Goal: Transaction & Acquisition: Purchase product/service

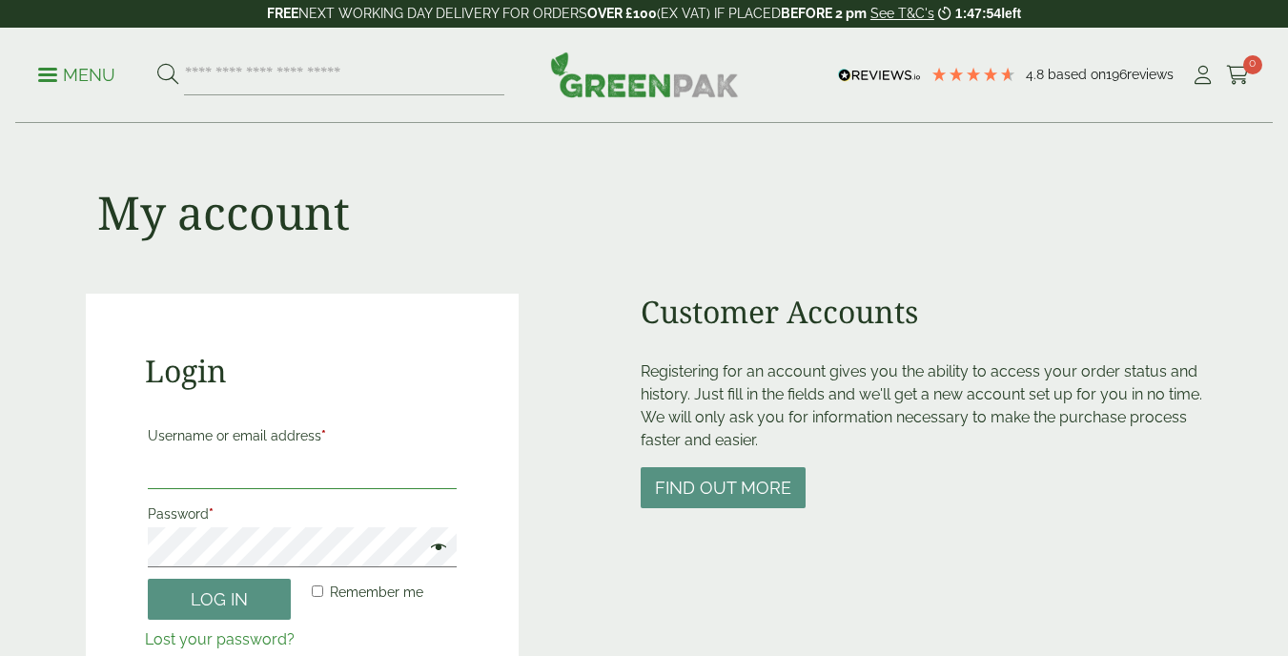
type input "**********"
click at [435, 548] on span at bounding box center [434, 549] width 25 height 23
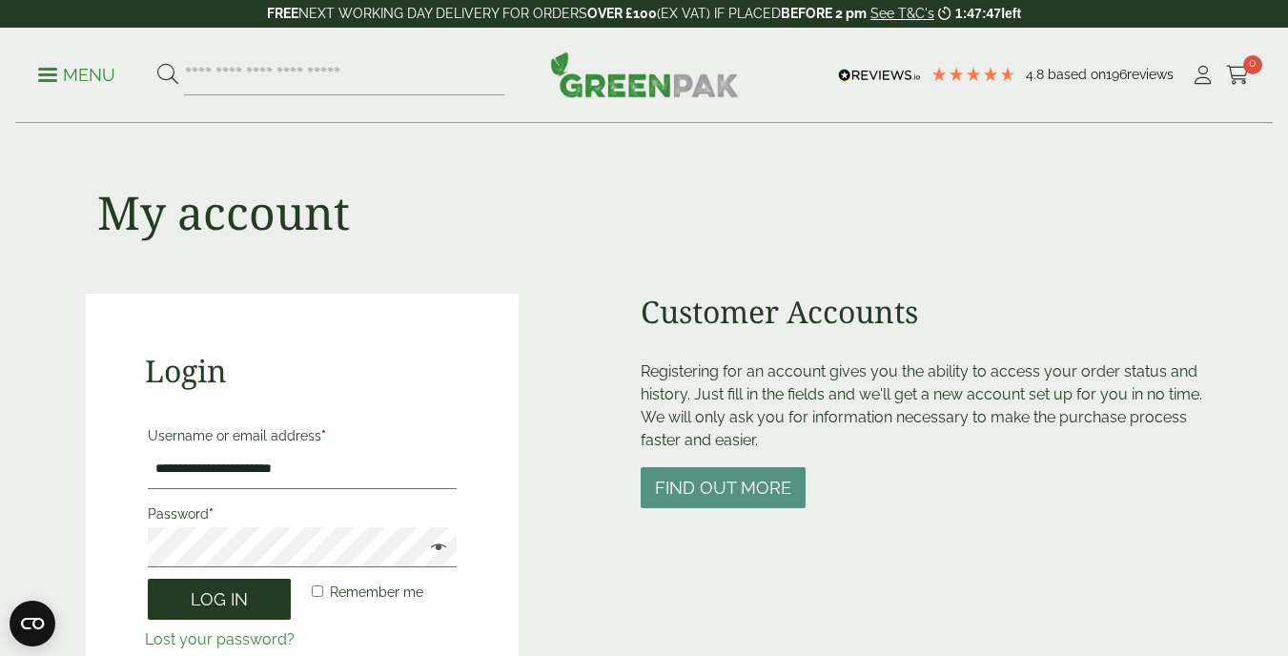
click at [227, 598] on button "Log in" at bounding box center [219, 599] width 143 height 41
click at [239, 600] on button "Log in" at bounding box center [219, 599] width 143 height 41
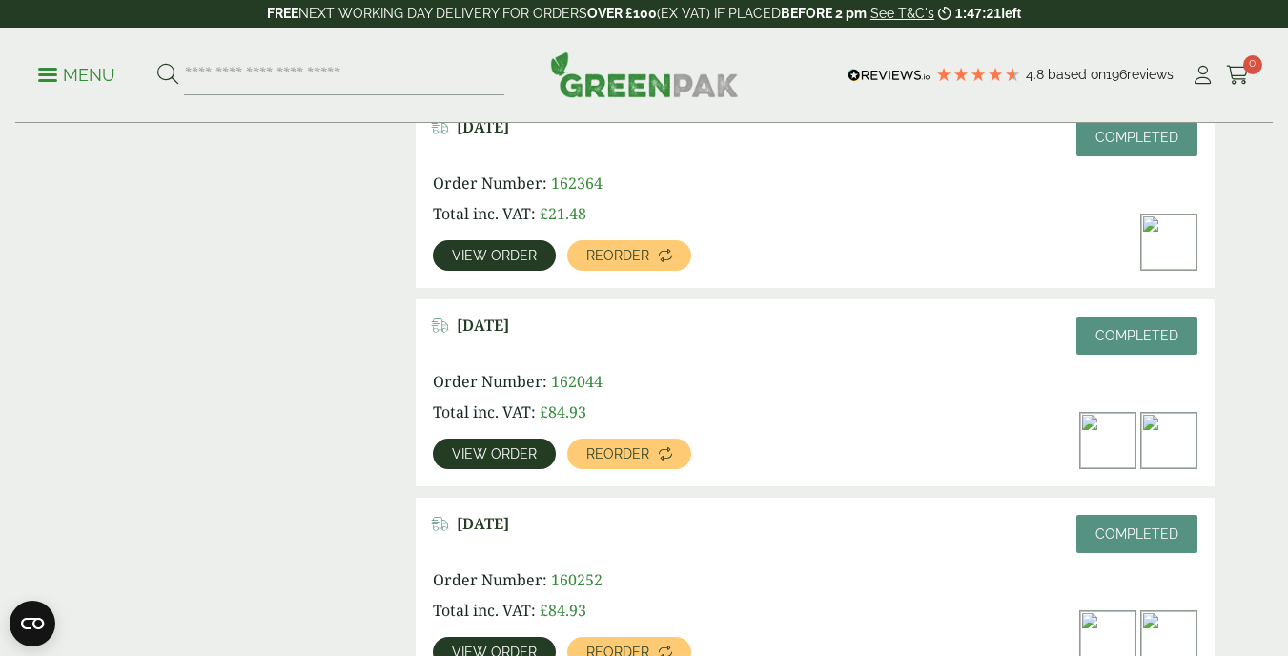
scroll to position [1112, 0]
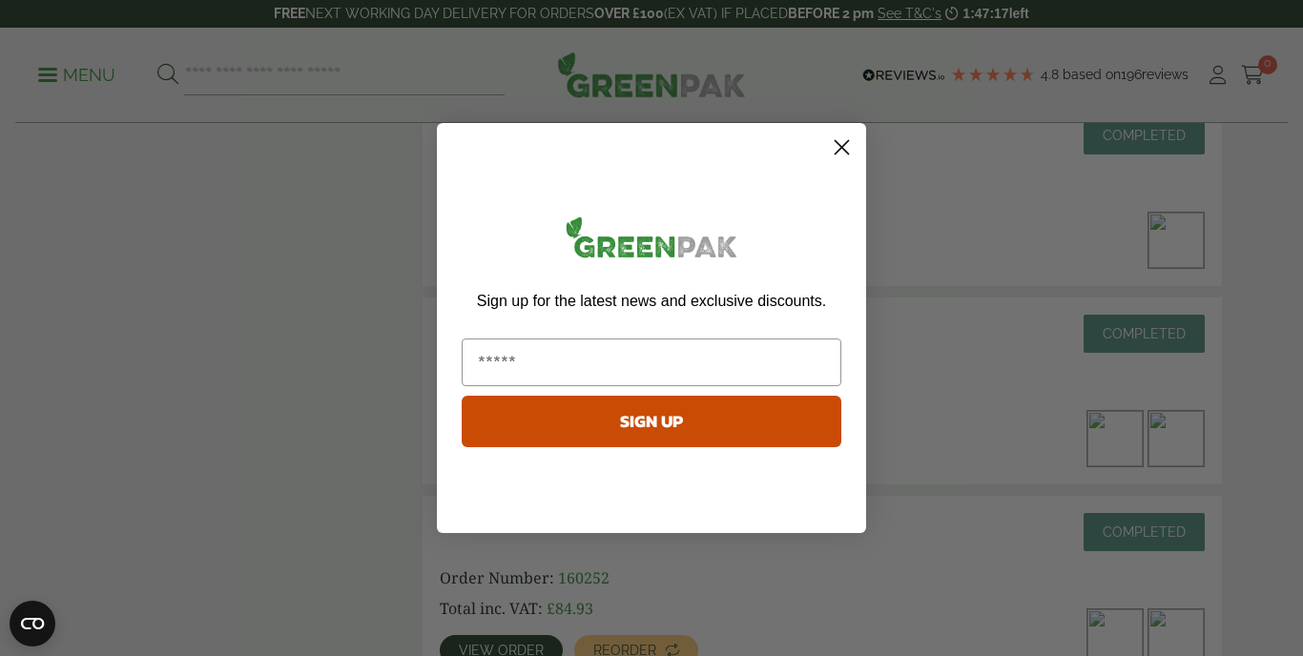
click at [843, 144] on circle "Close dialog" at bounding box center [841, 147] width 31 height 31
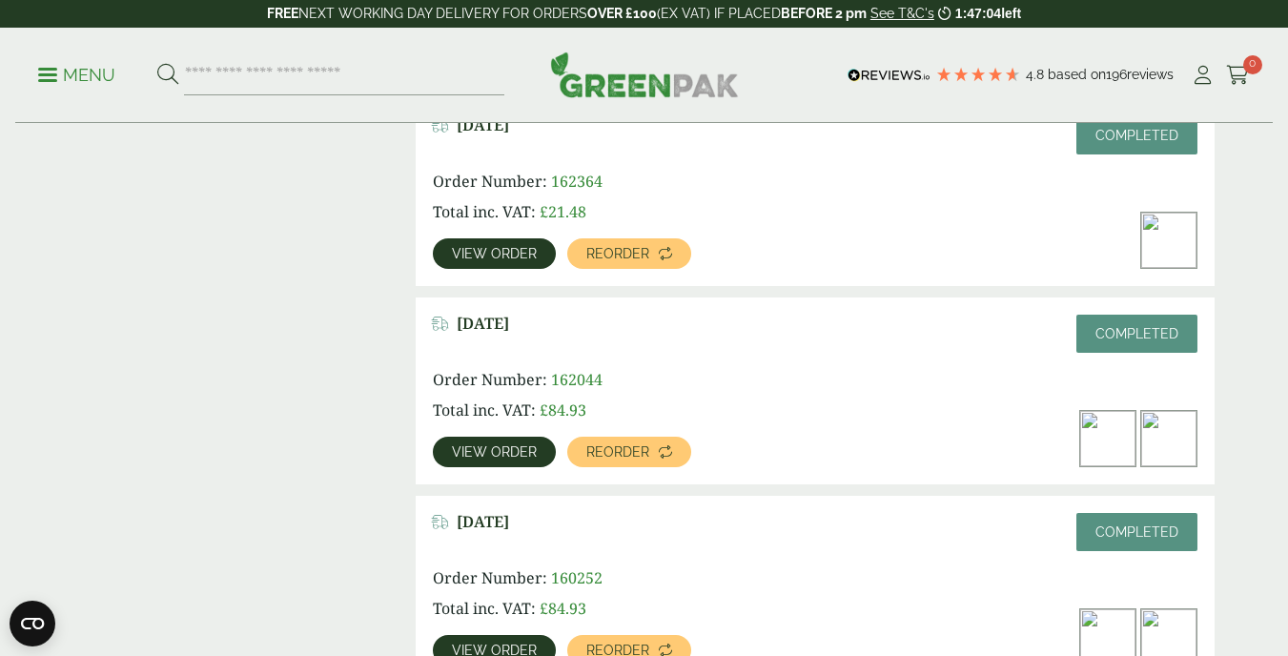
click at [477, 448] on span "View order" at bounding box center [494, 451] width 85 height 13
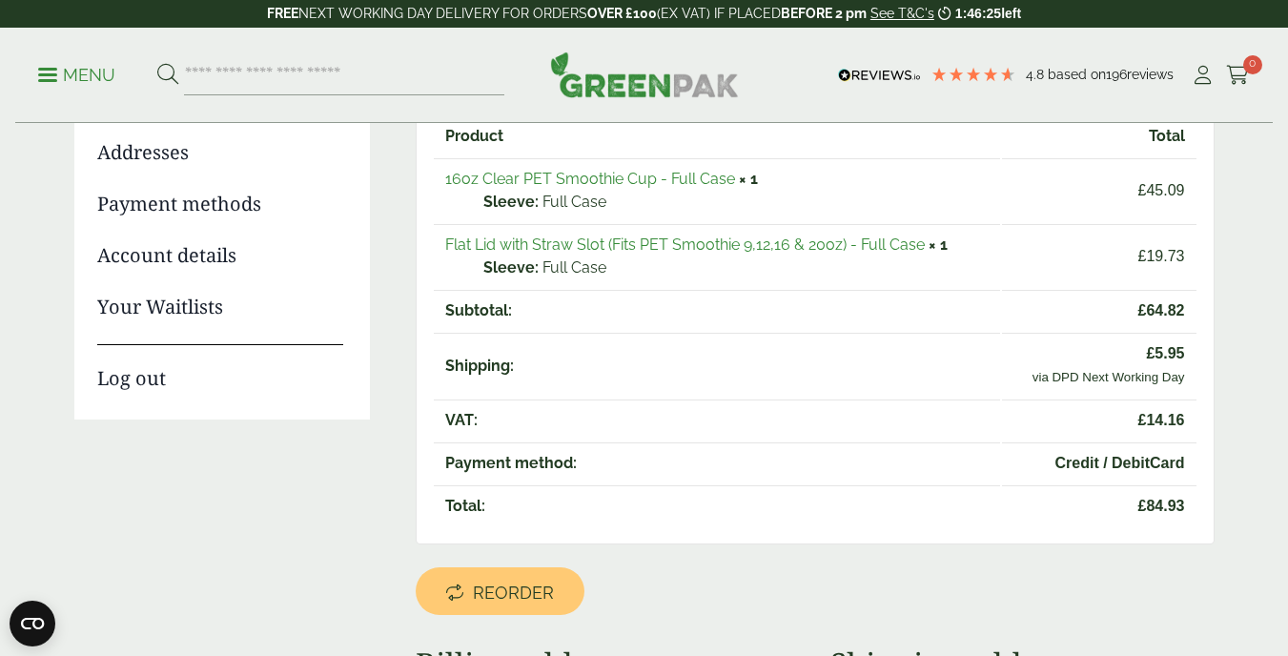
scroll to position [247, 0]
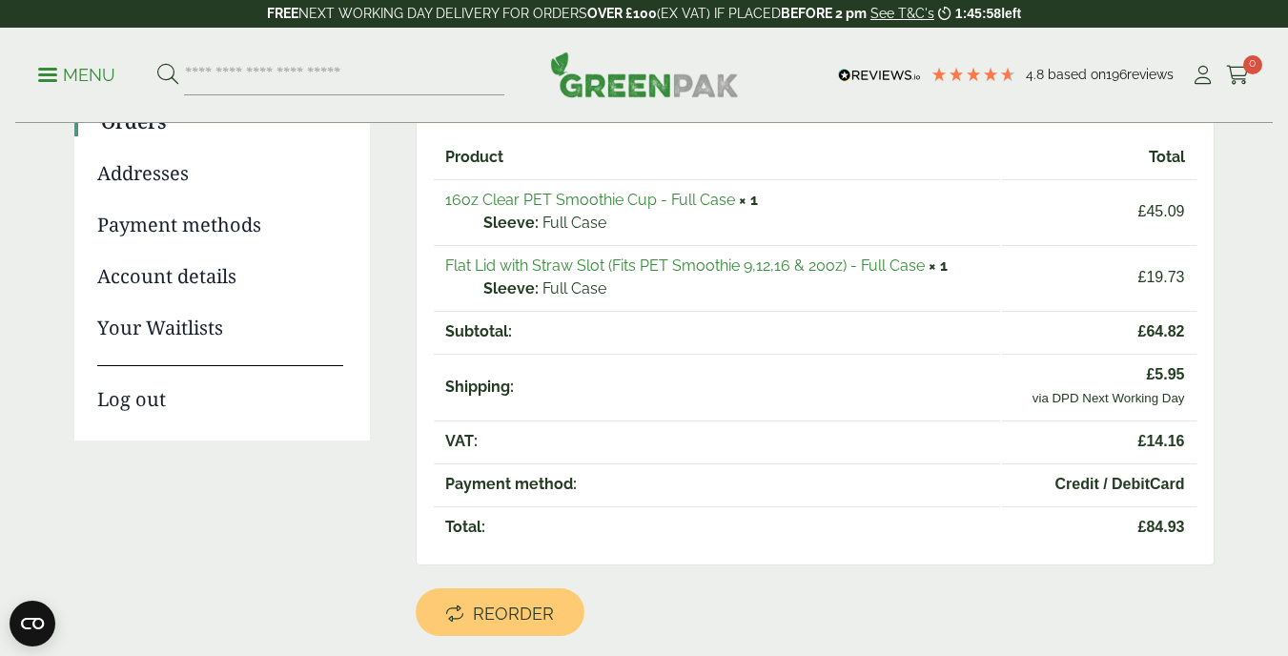
click at [753, 263] on link "Flat Lid with Straw Slot (Fits PET Smoothie 9,12,16 & 20oz) - Full Case" at bounding box center [685, 266] width 480 height 18
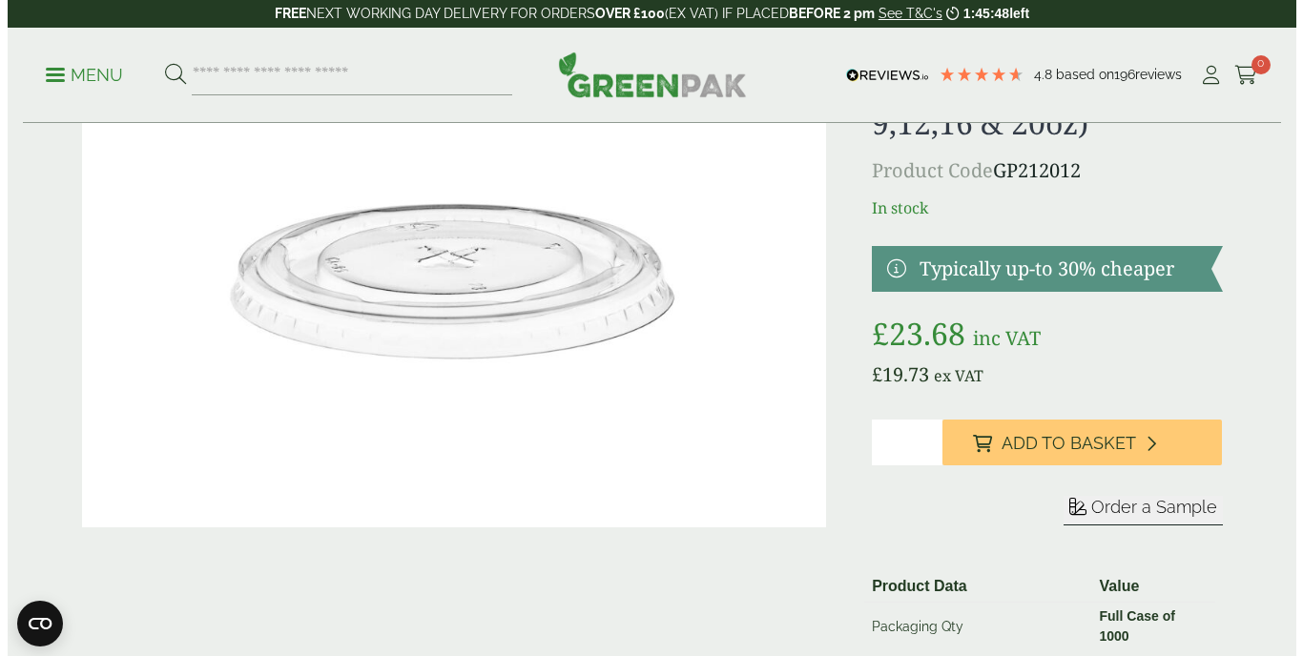
scroll to position [153, 0]
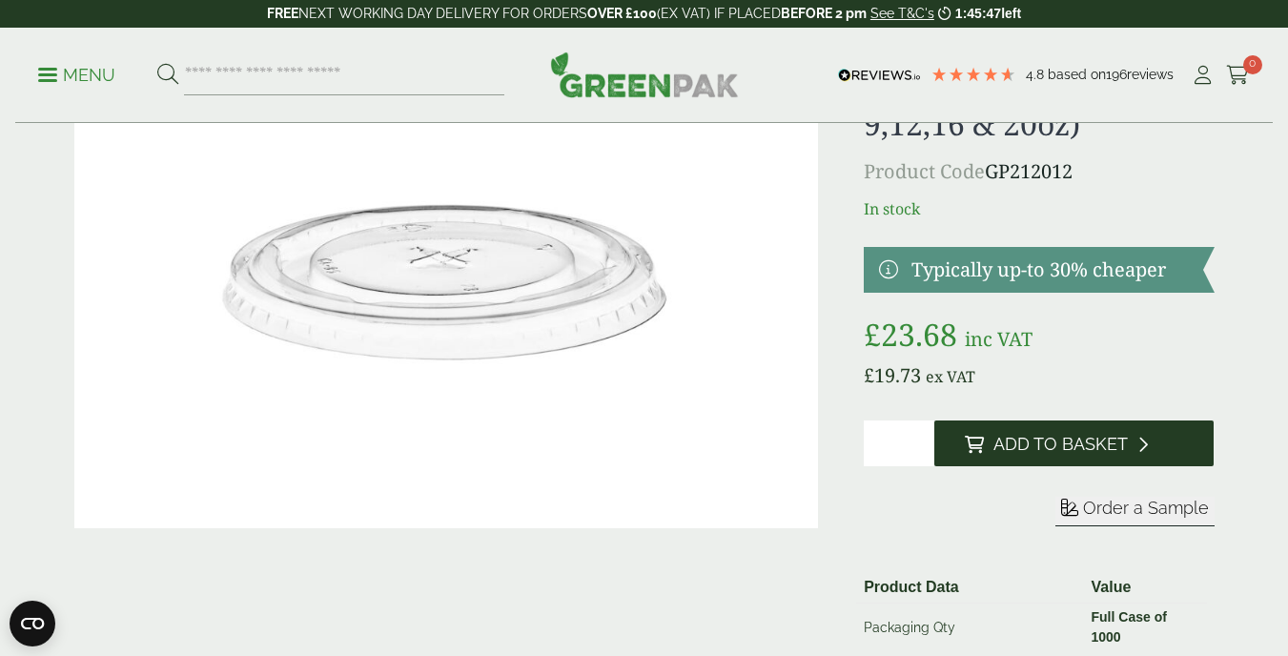
click at [1090, 449] on span "Add to Basket" at bounding box center [1061, 444] width 134 height 21
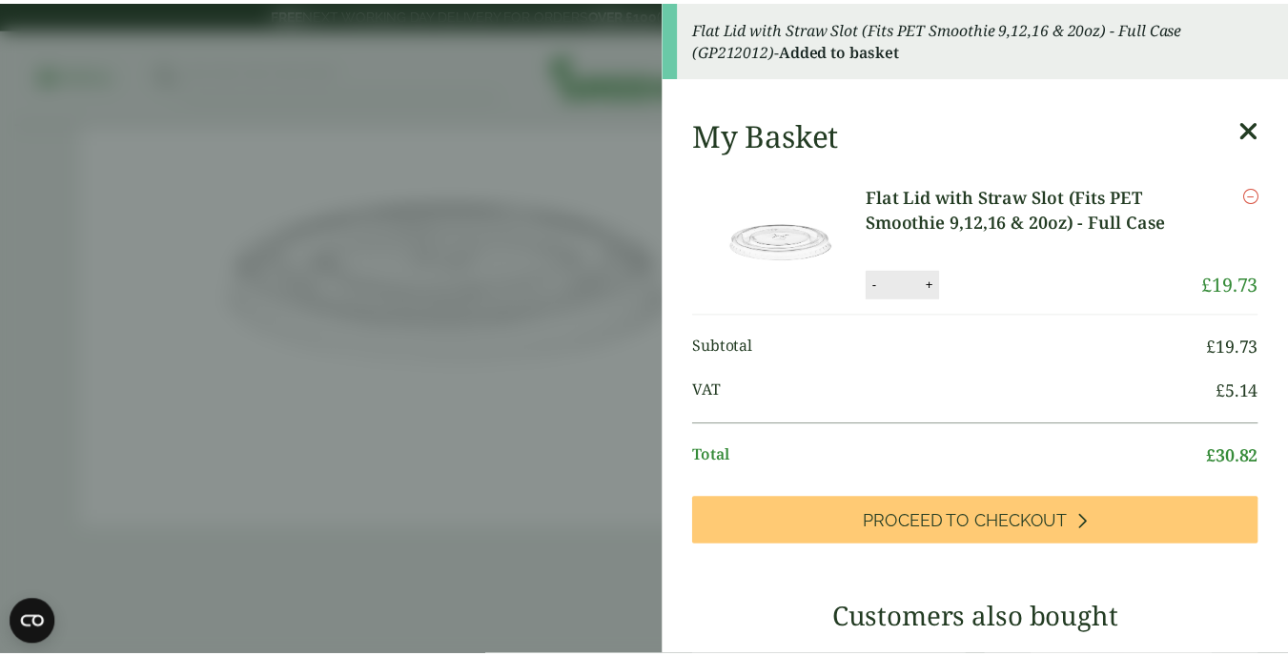
scroll to position [0, 0]
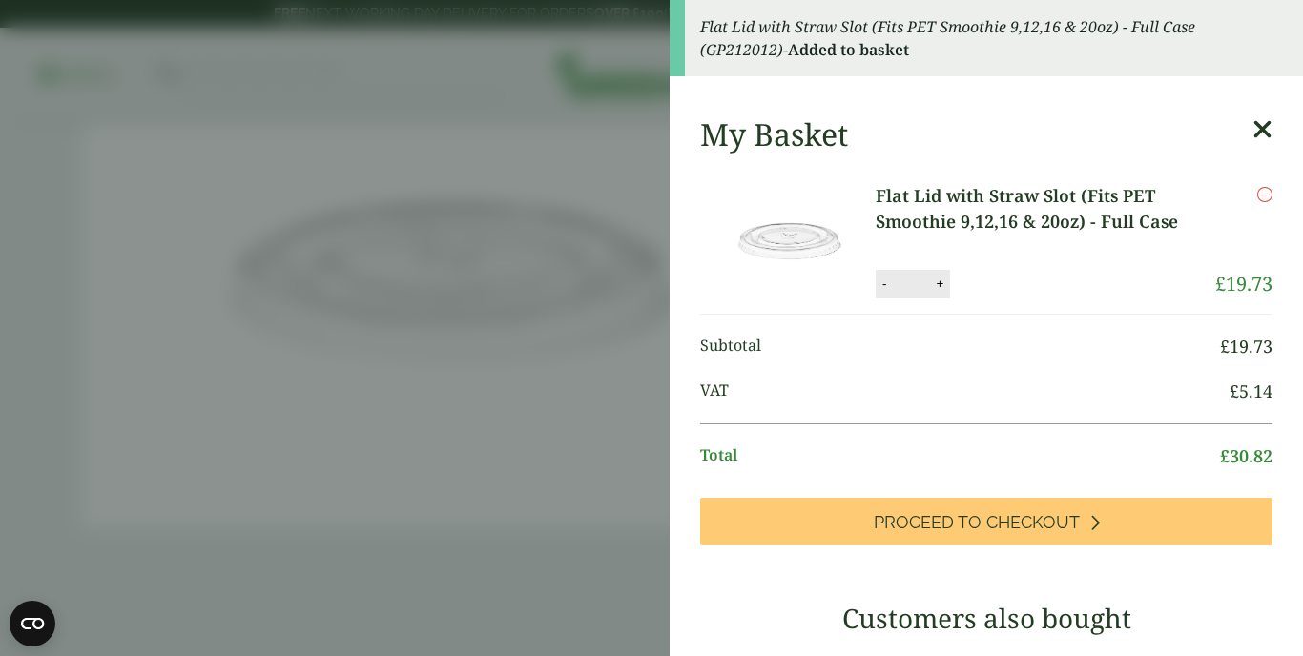
click at [1252, 130] on icon at bounding box center [1262, 129] width 20 height 27
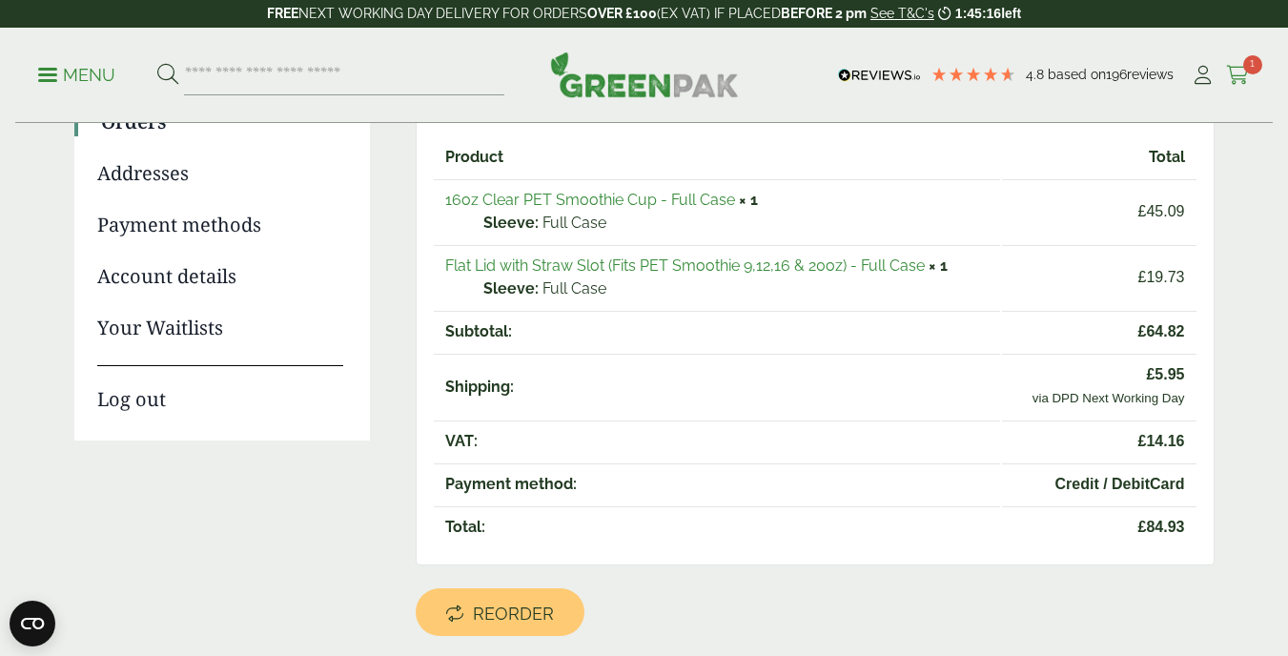
click at [1252, 62] on span "1" at bounding box center [1253, 64] width 19 height 19
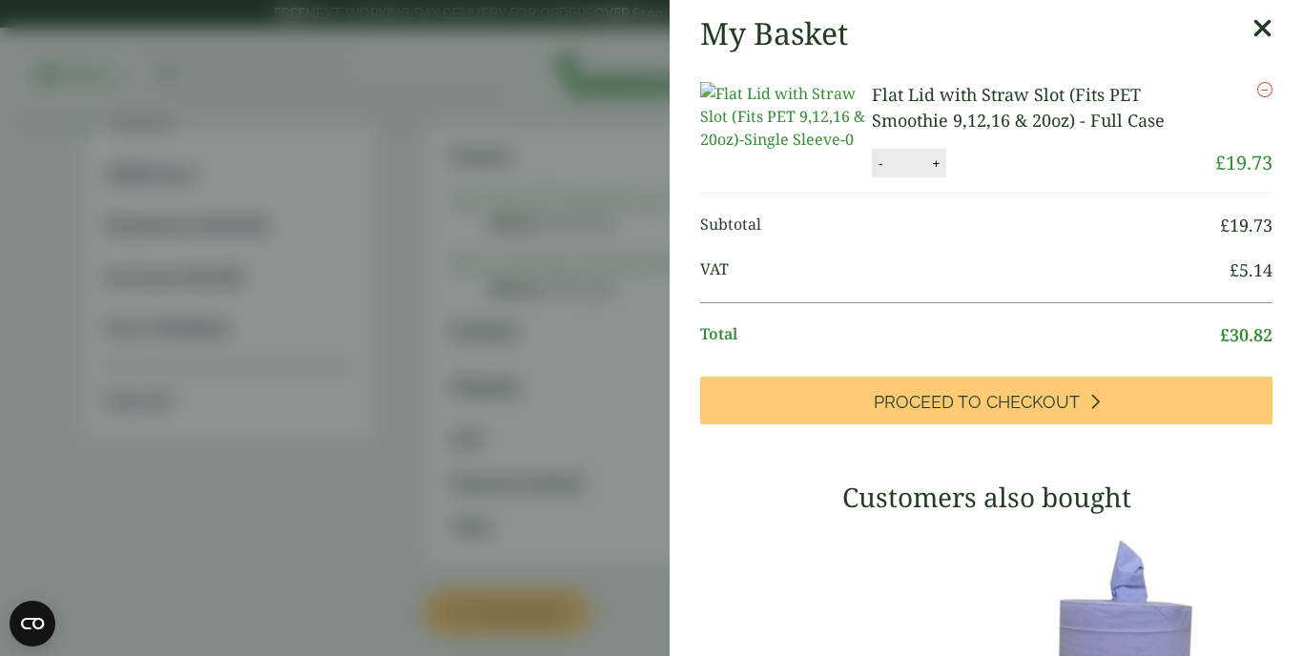
click at [938, 172] on button "+" at bounding box center [935, 163] width 19 height 16
type input "*"
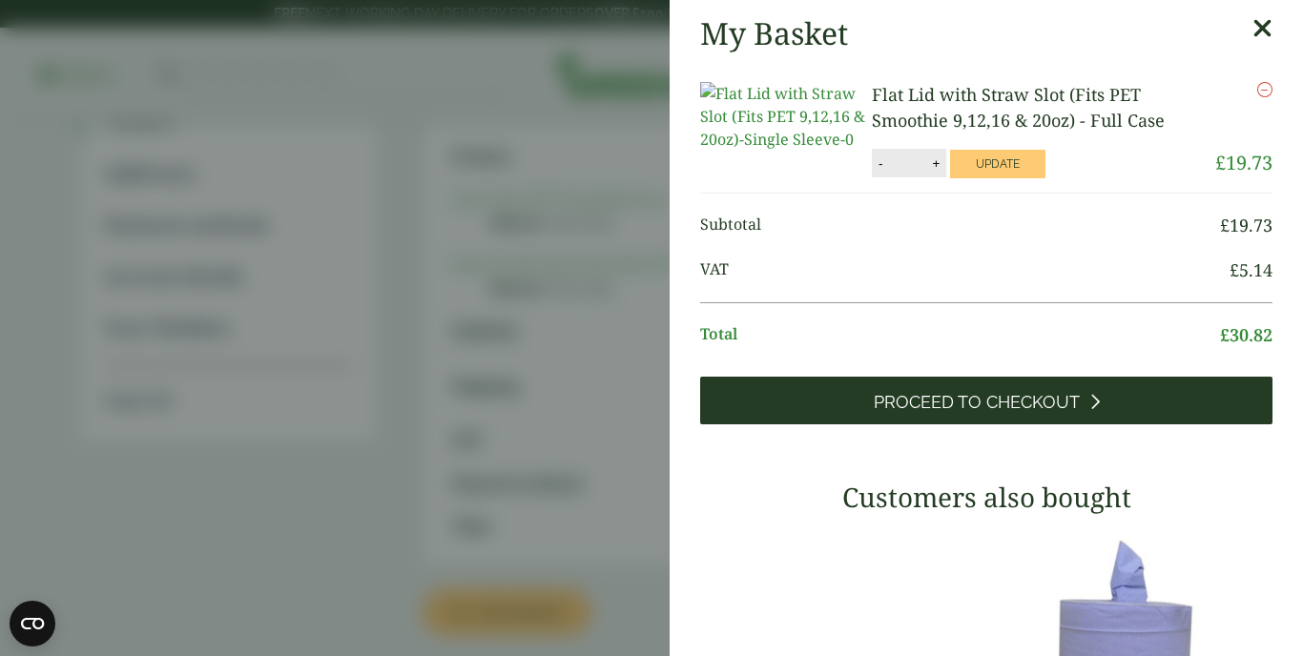
click at [947, 413] on span "Proceed to Checkout" at bounding box center [977, 402] width 206 height 21
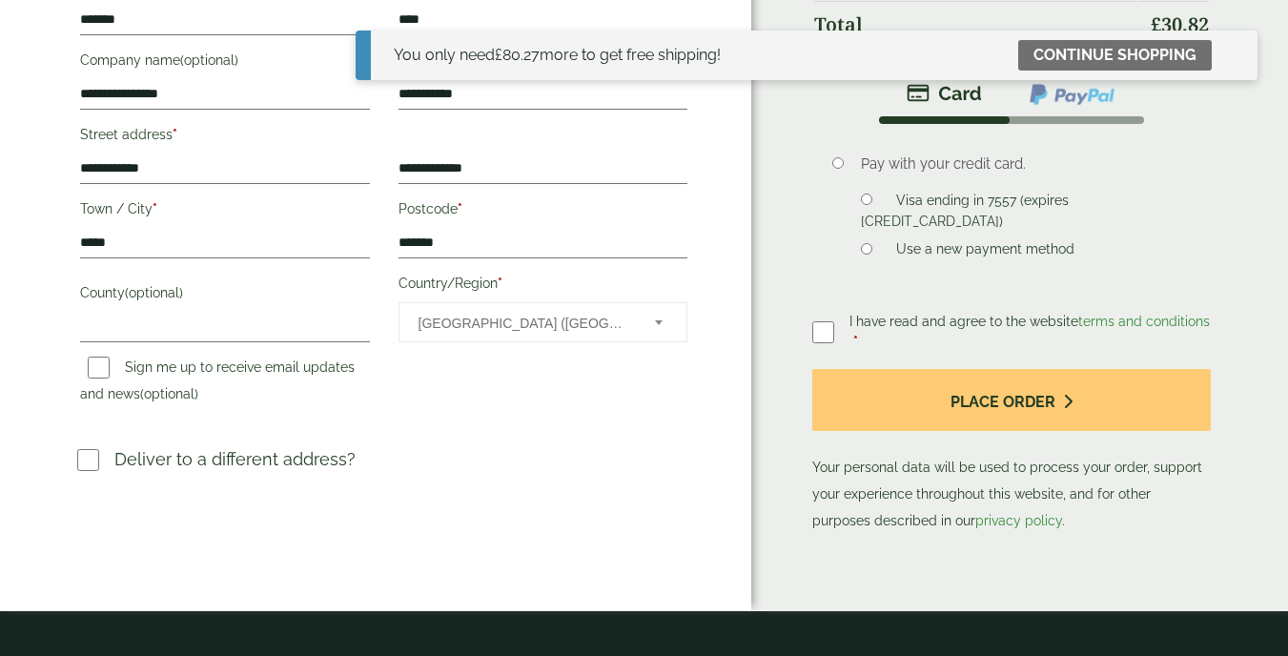
scroll to position [483, 0]
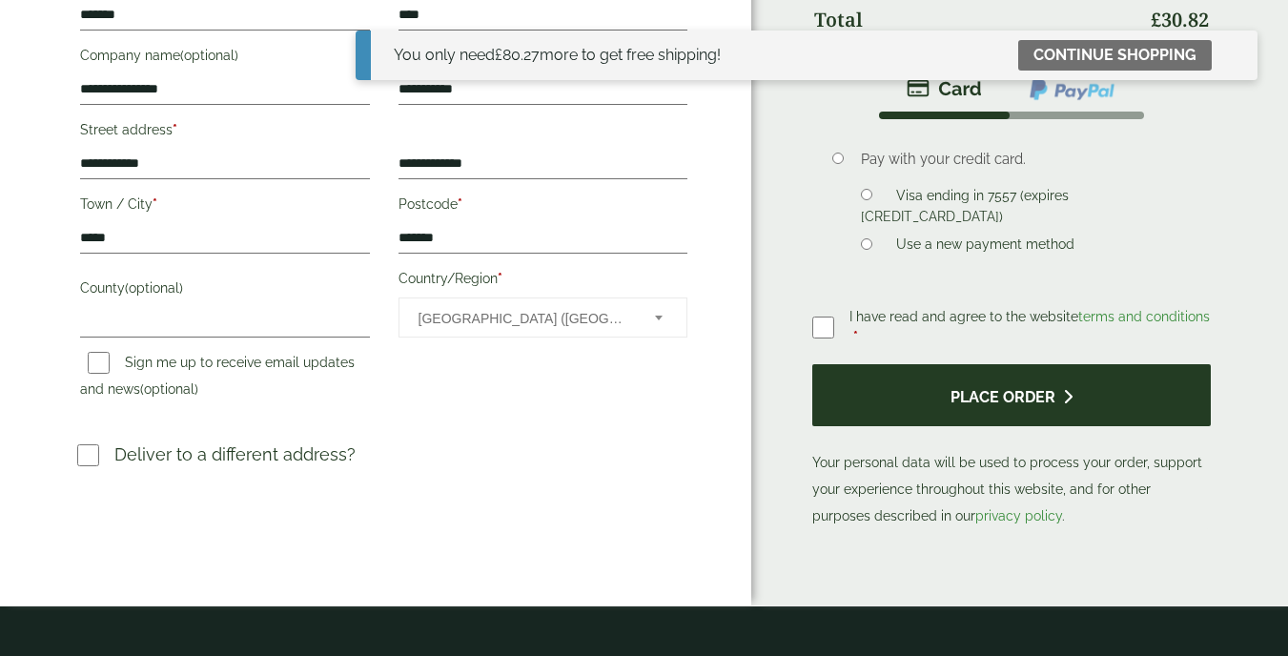
click at [1020, 400] on button "Place order" at bounding box center [1012, 395] width 399 height 62
